Goal: Navigation & Orientation: Find specific page/section

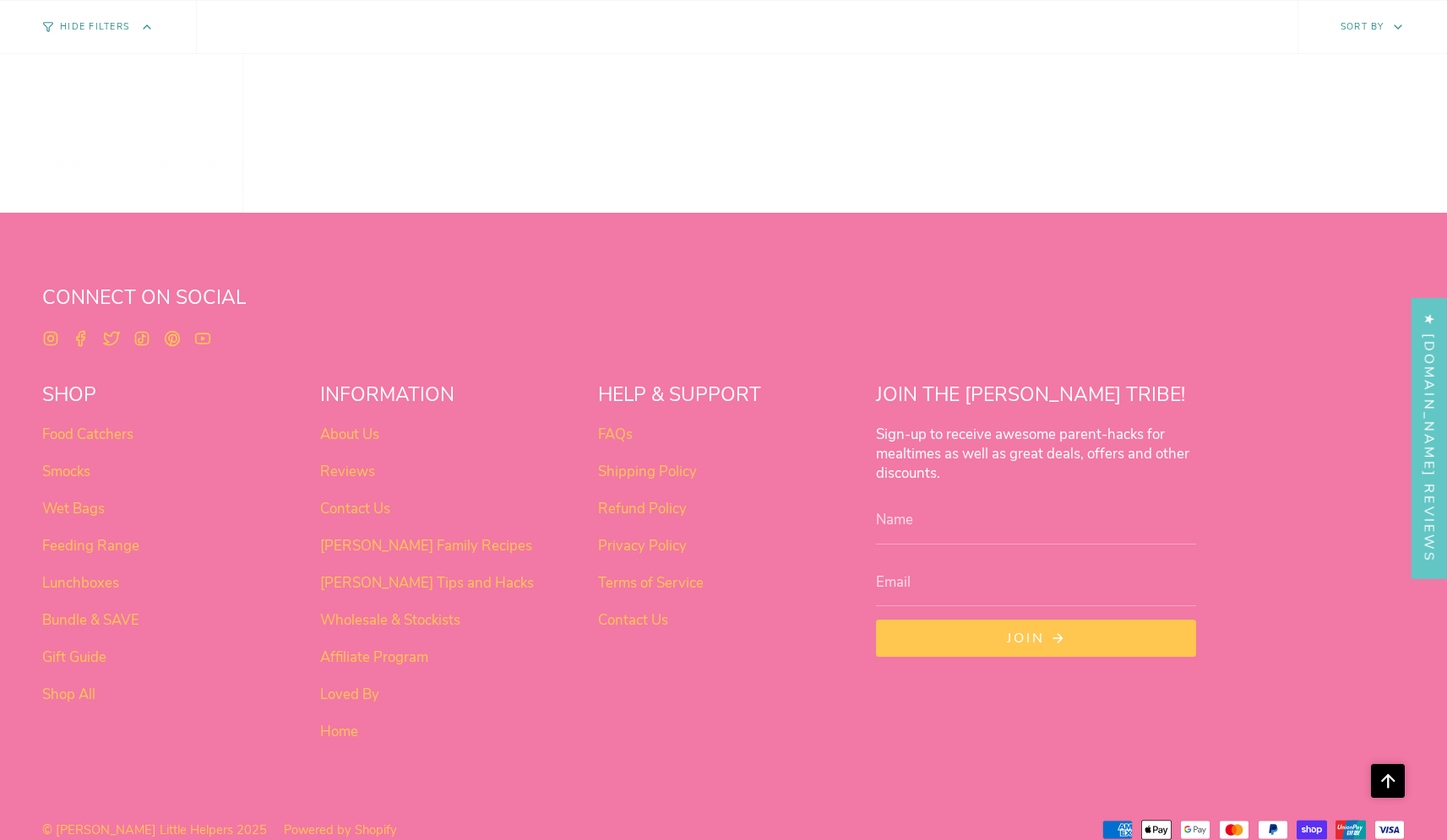
scroll to position [1400, 0]
